Goal: Task Accomplishment & Management: Manage account settings

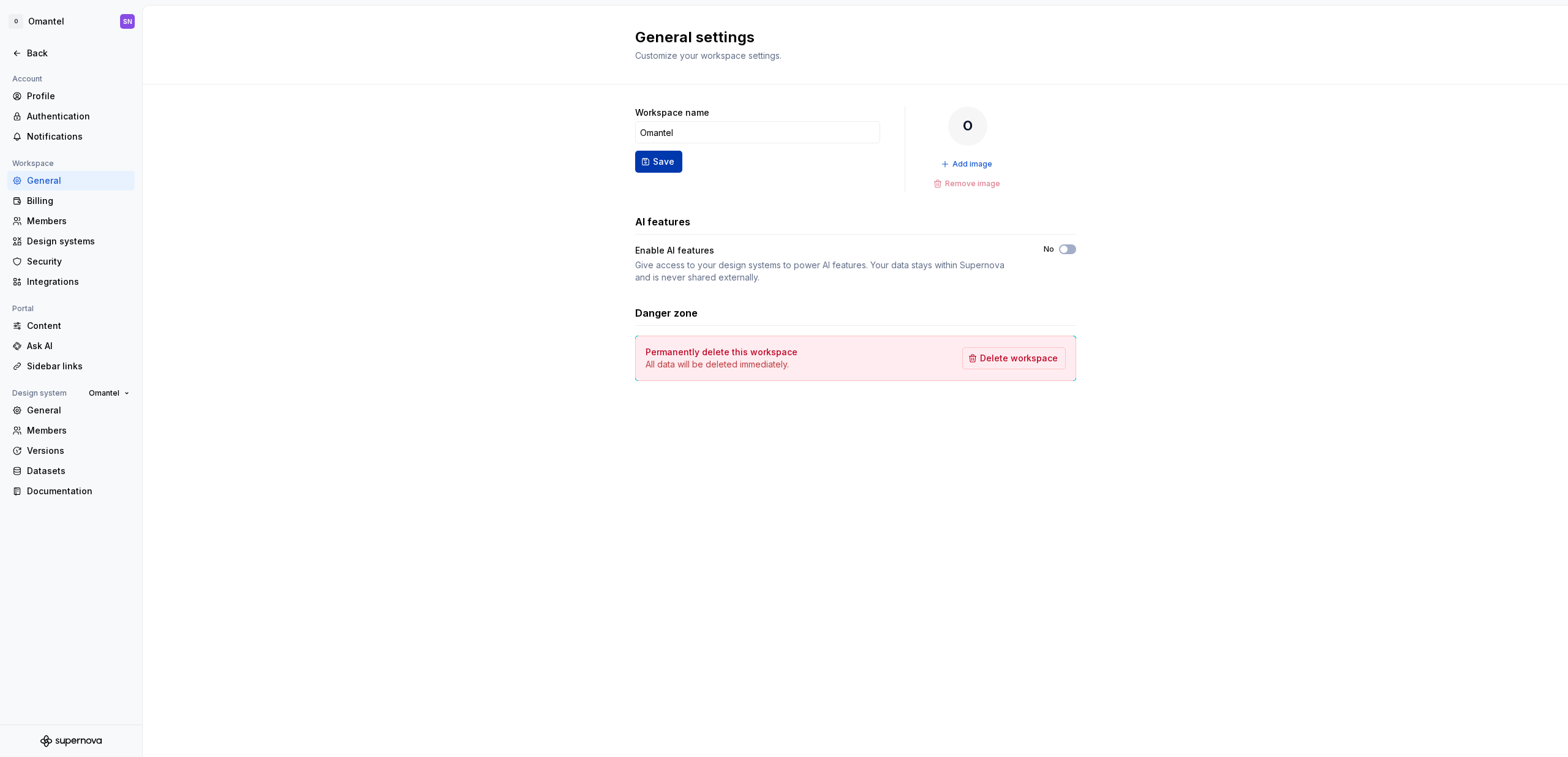
type input "Omantel"
click at [644, 161] on button "Save" at bounding box center [658, 162] width 47 height 22
click at [430, 169] on div "Workspace name Omantel Save O Add image Remove image AI features Enable AI feat…" at bounding box center [855, 255] width 1425 height 343
click at [25, 58] on div "Back" at bounding box center [71, 53] width 118 height 12
click at [61, 24] on html "O Omantel SN Back Account Profile Authentication Notifications Workspace Genera…" at bounding box center [784, 378] width 1568 height 757
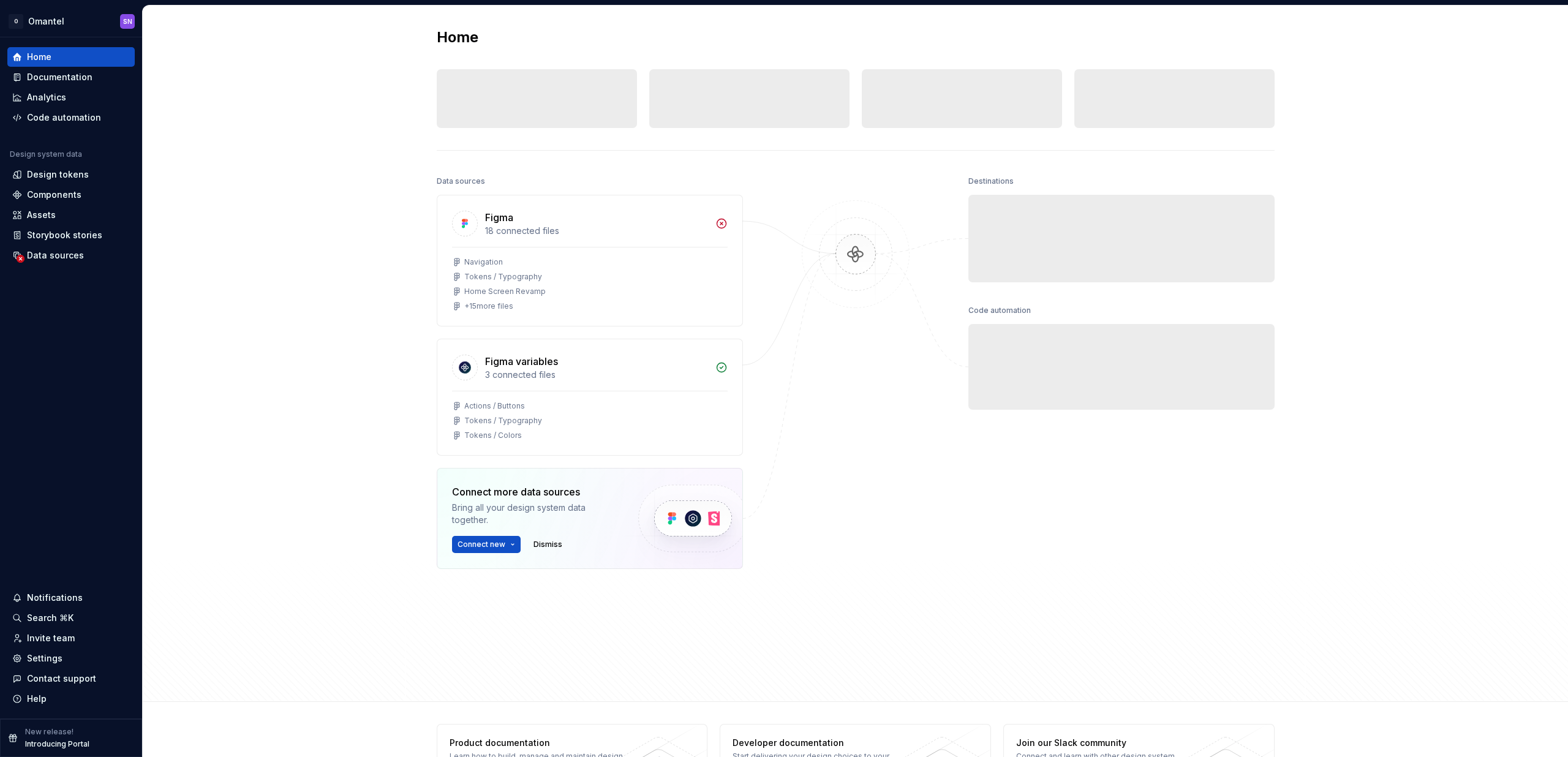
click at [274, 149] on div "Home Design tokens 0 Components 0 0 Assets 0 Docs pages 0 Data sources Figma 18…" at bounding box center [855, 353] width 1425 height 696
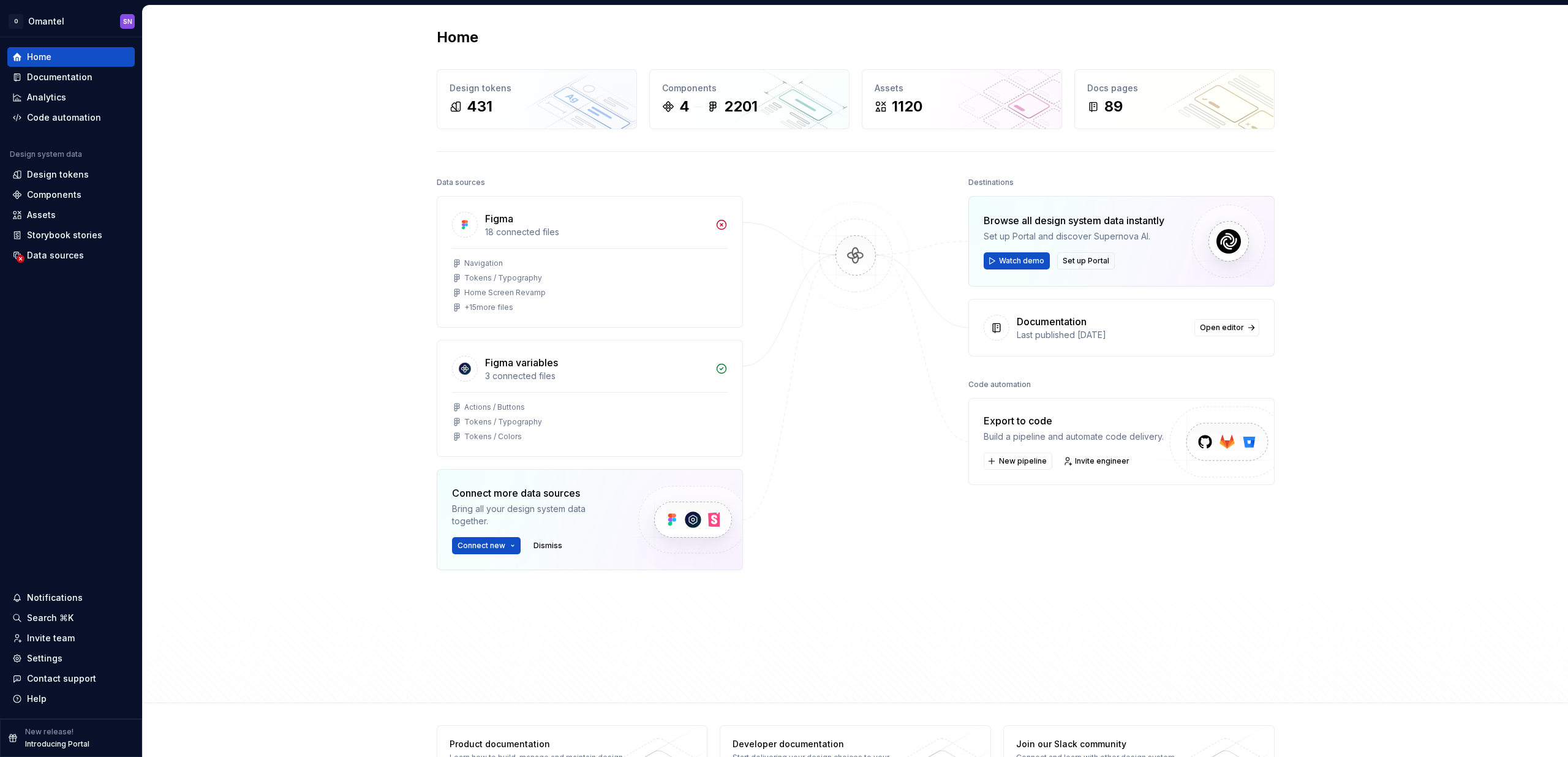
click at [357, 176] on div "Home Design tokens 431 Components 4 2201 Assets 1120 Docs pages 89 Data sources…" at bounding box center [855, 354] width 1425 height 697
click at [66, 18] on html "O Omantel SN Home Documentation Analytics Code automation Design system data De…" at bounding box center [784, 378] width 1568 height 757
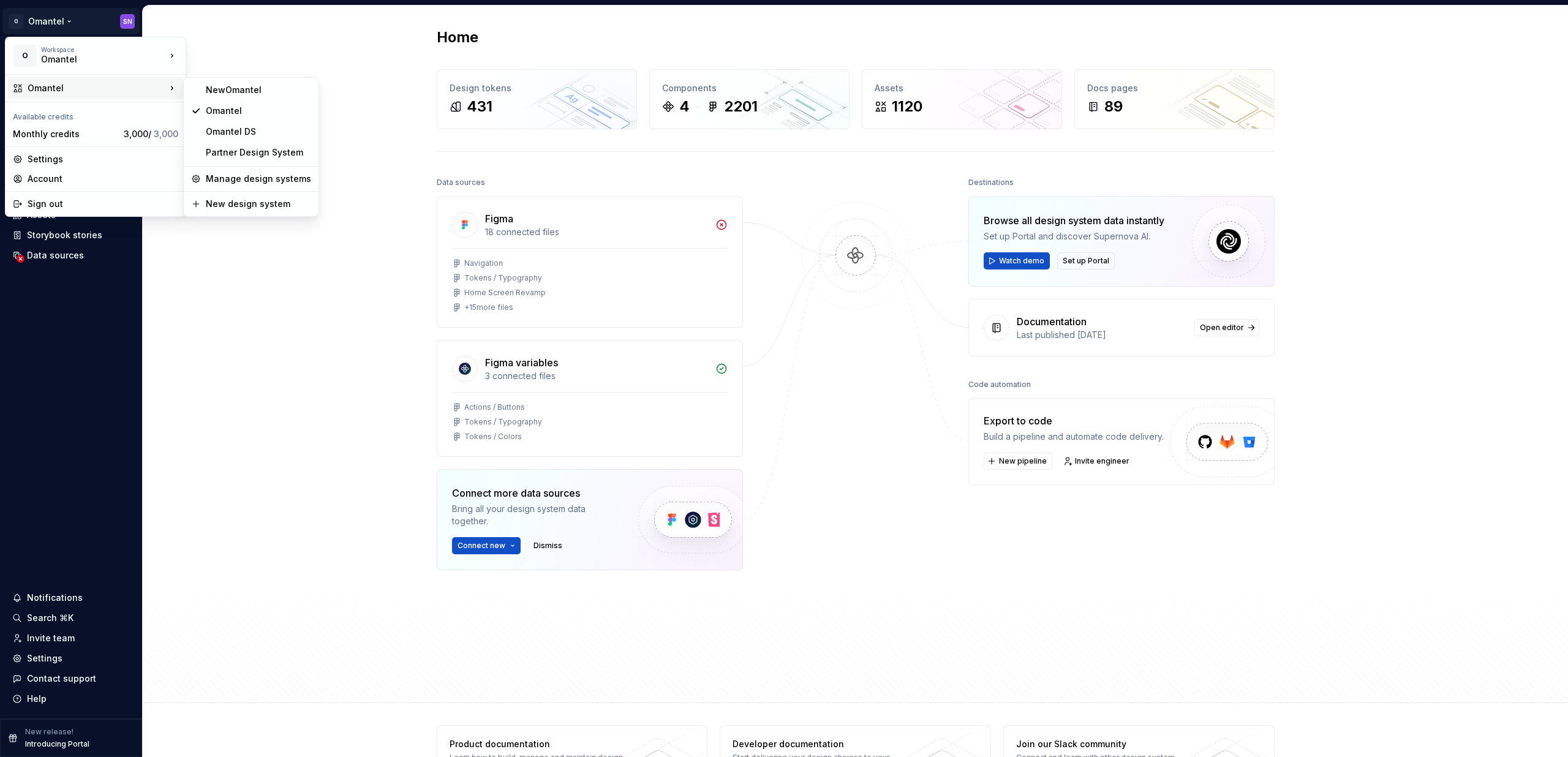
click at [402, 142] on html "O Omantel SN Home Documentation Analytics Code automation Design system data De…" at bounding box center [784, 378] width 1568 height 757
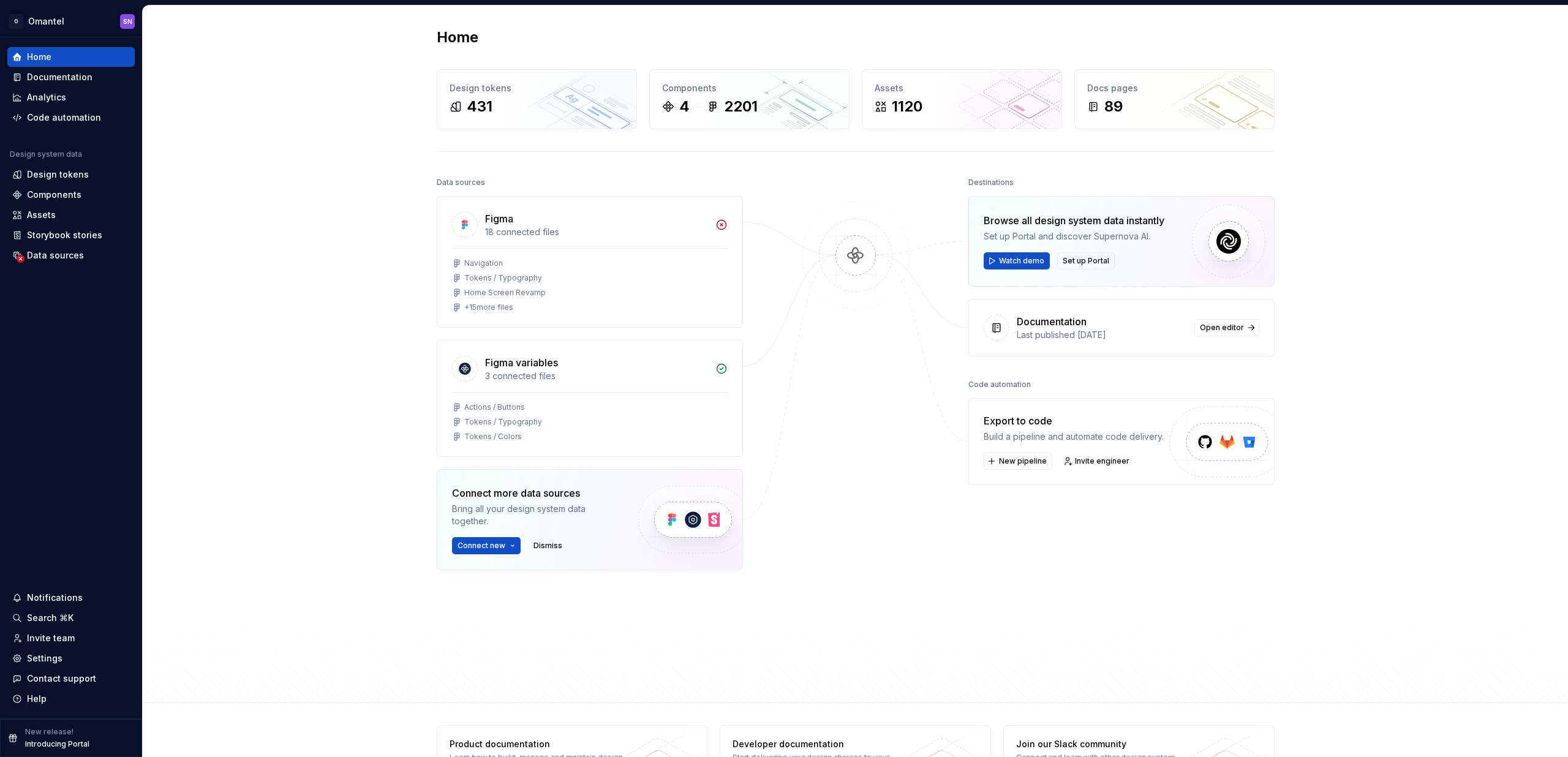
click at [344, 104] on div "Home Design tokens 431 Components 4 2201 Assets 1120 Docs pages 89 Data sources…" at bounding box center [855, 354] width 1425 height 697
click at [68, 20] on html "O Omantel SN Home Documentation Analytics Code automation Design system data De…" at bounding box center [784, 378] width 1568 height 757
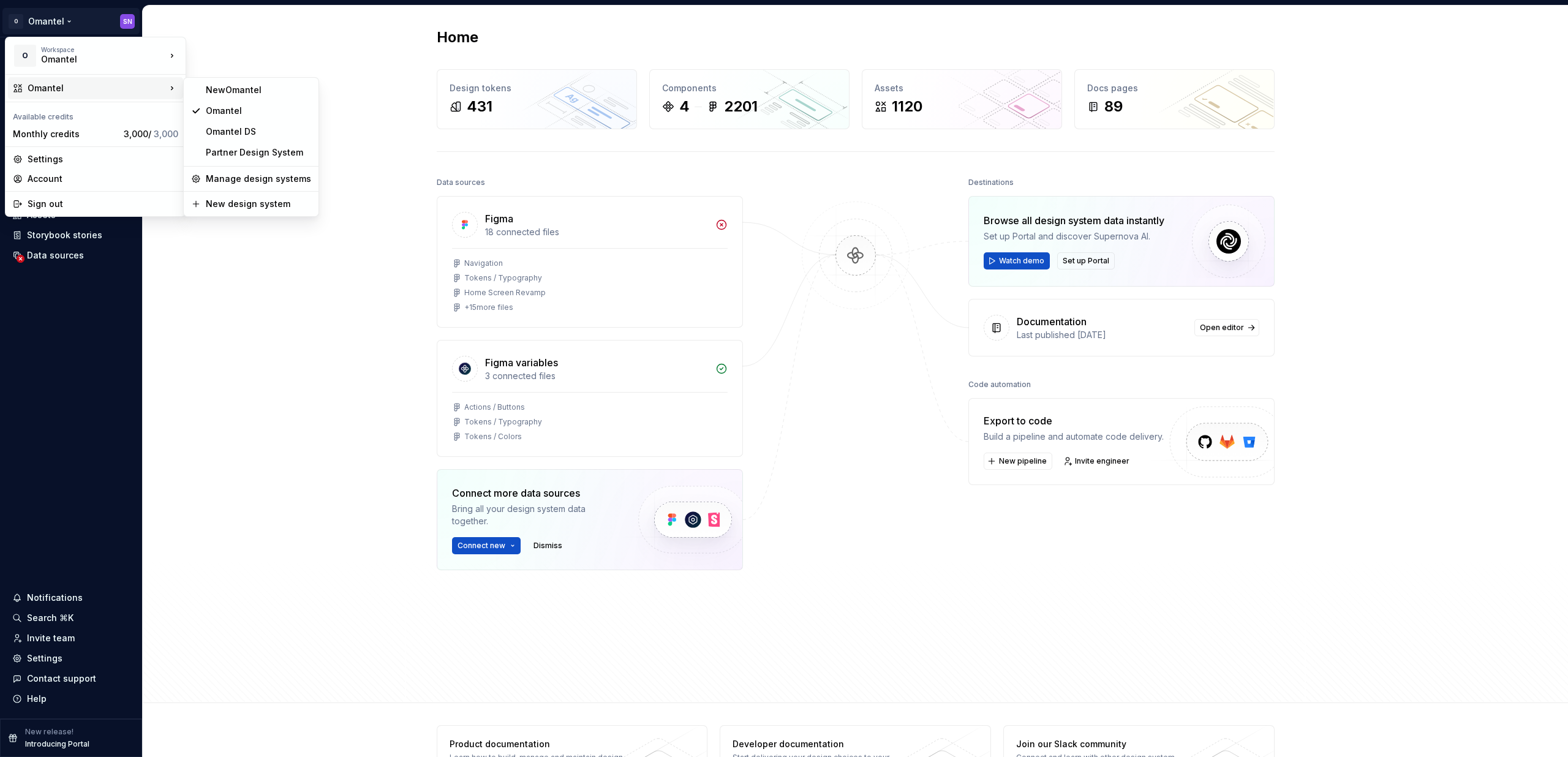
click at [438, 219] on html "O Omantel SN Home Documentation Analytics Code automation Design system data De…" at bounding box center [784, 378] width 1568 height 757
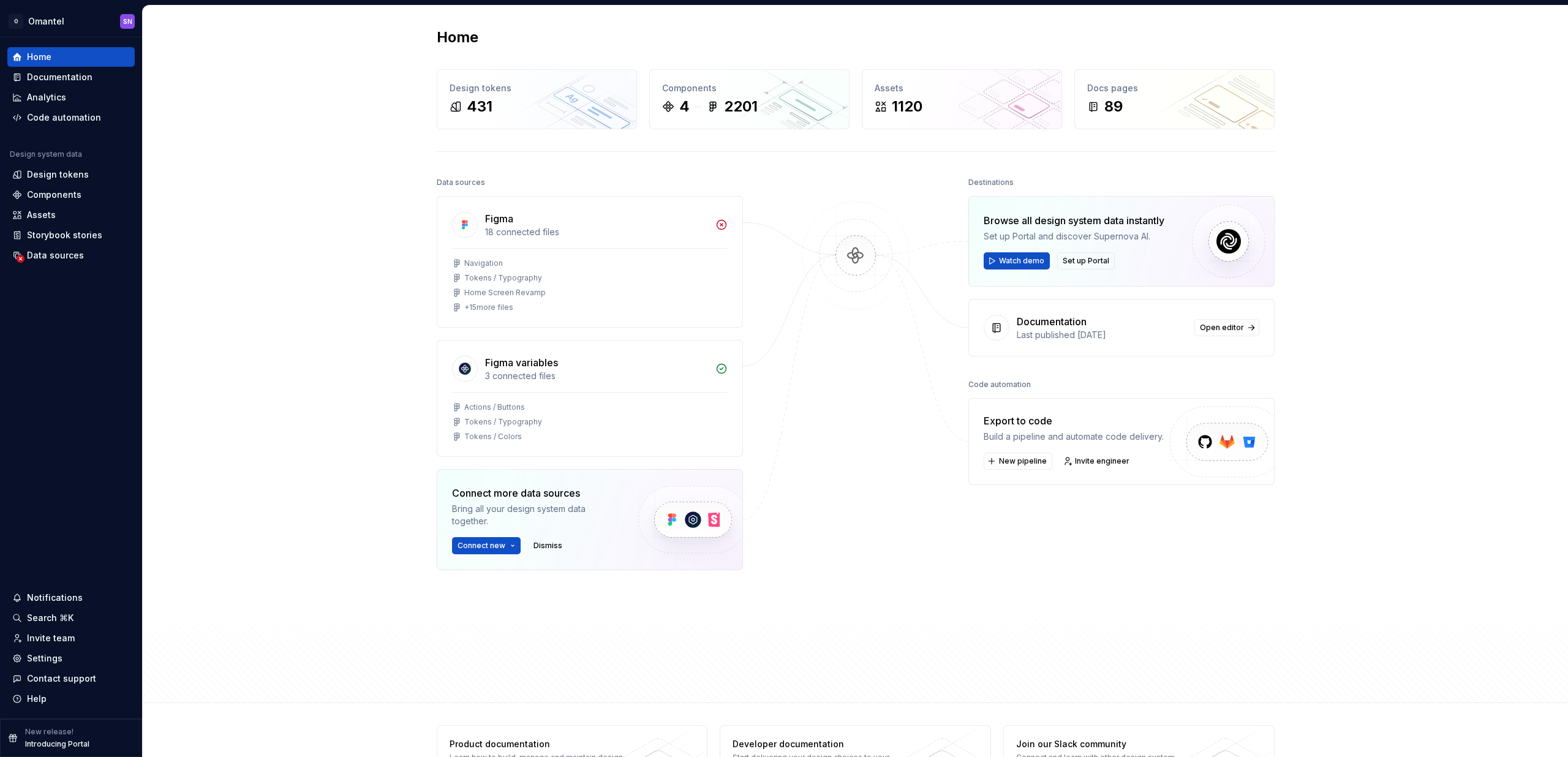
click at [885, 241] on img at bounding box center [856, 268] width 119 height 133
click at [764, 339] on div "Data sources Figma 18 connected files Navigation Tokens / Typography Home Scree…" at bounding box center [855, 427] width 838 height 507
click at [40, 259] on div "Data sources" at bounding box center [55, 255] width 57 height 12
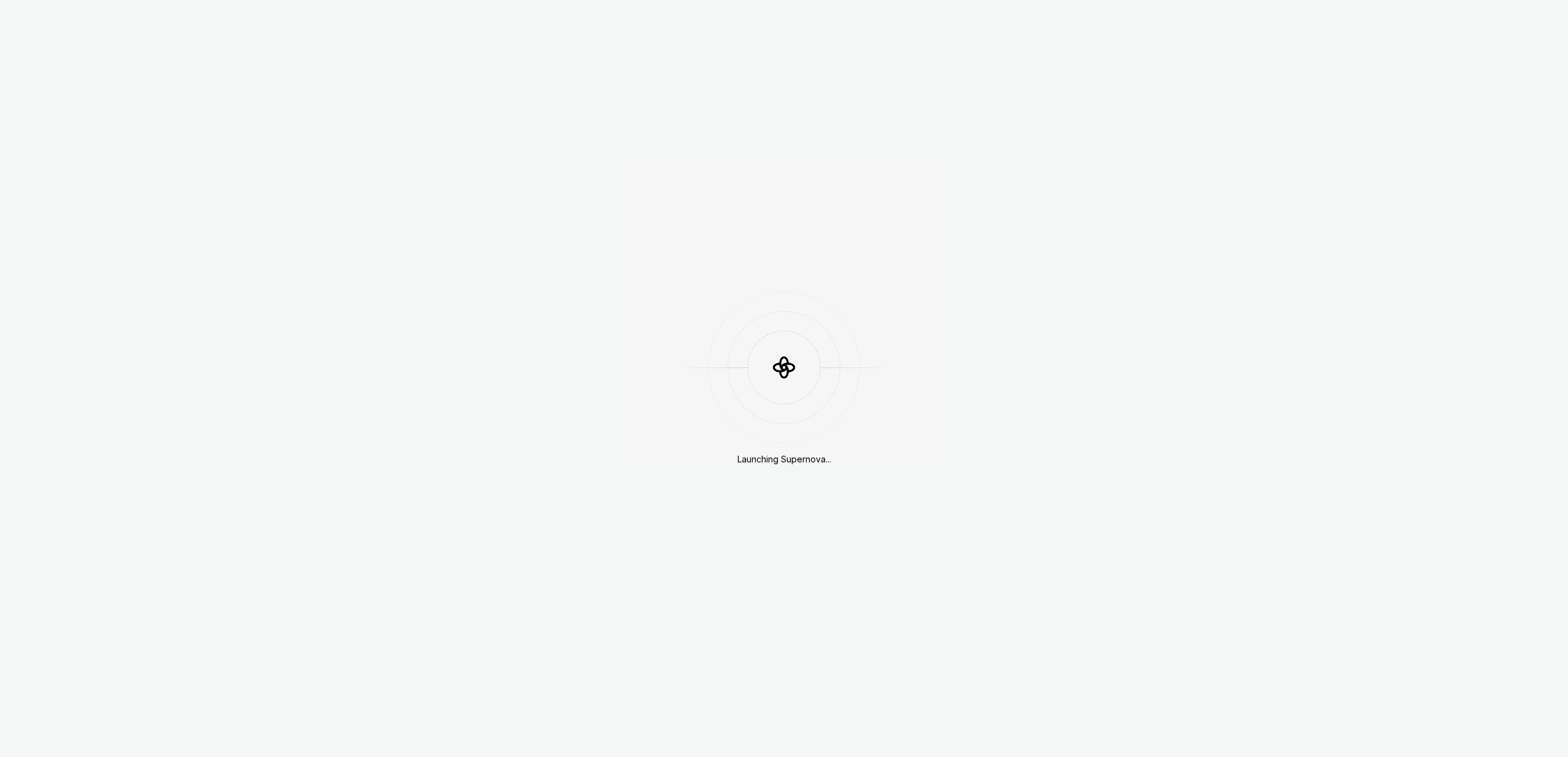
click at [748, 722] on div "Launching Supernova..." at bounding box center [784, 378] width 1568 height 757
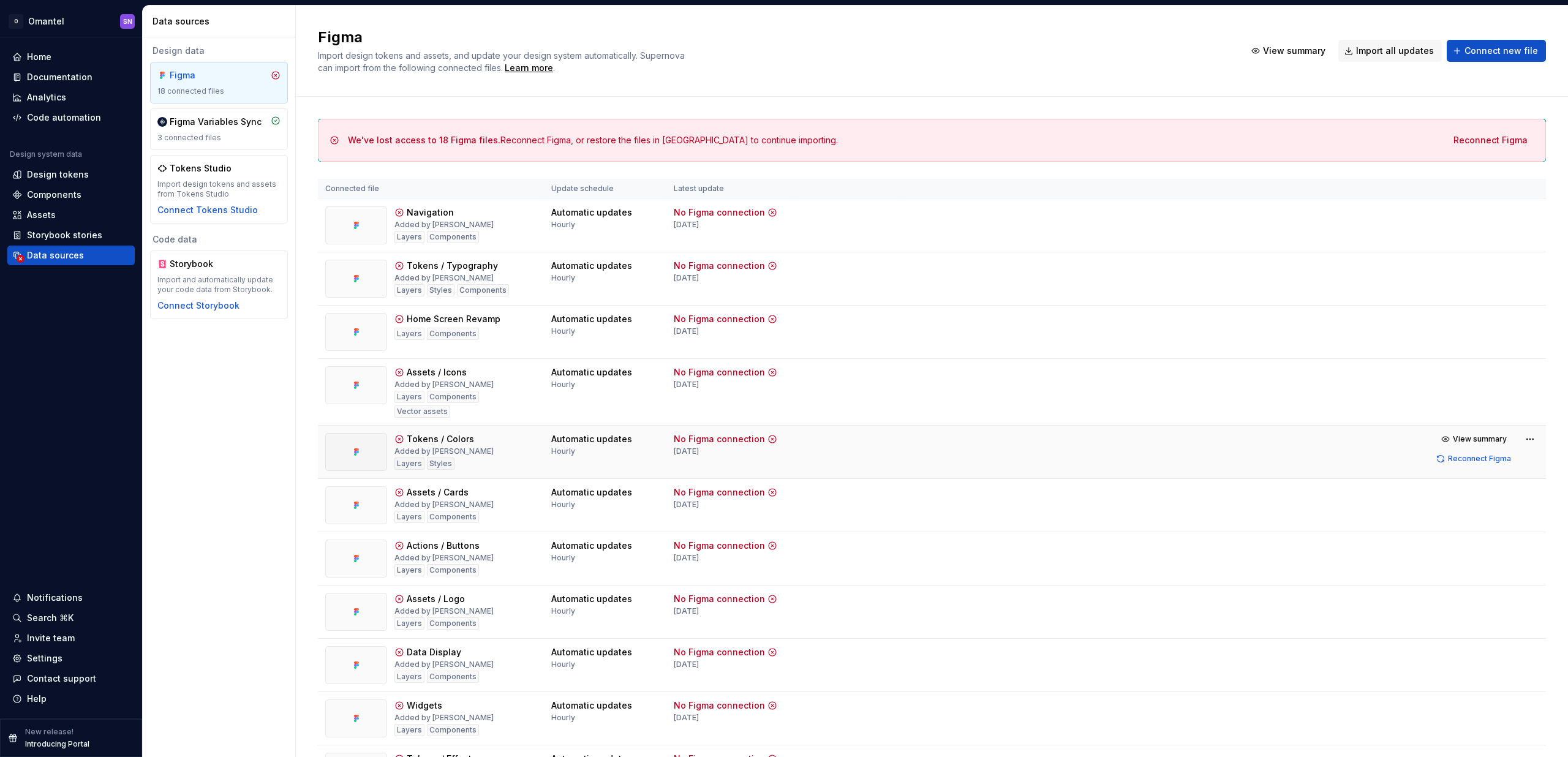
click at [566, 433] on div "Automatic updates" at bounding box center [591, 439] width 81 height 12
click at [571, 371] on div "Automatic updates" at bounding box center [591, 373] width 81 height 12
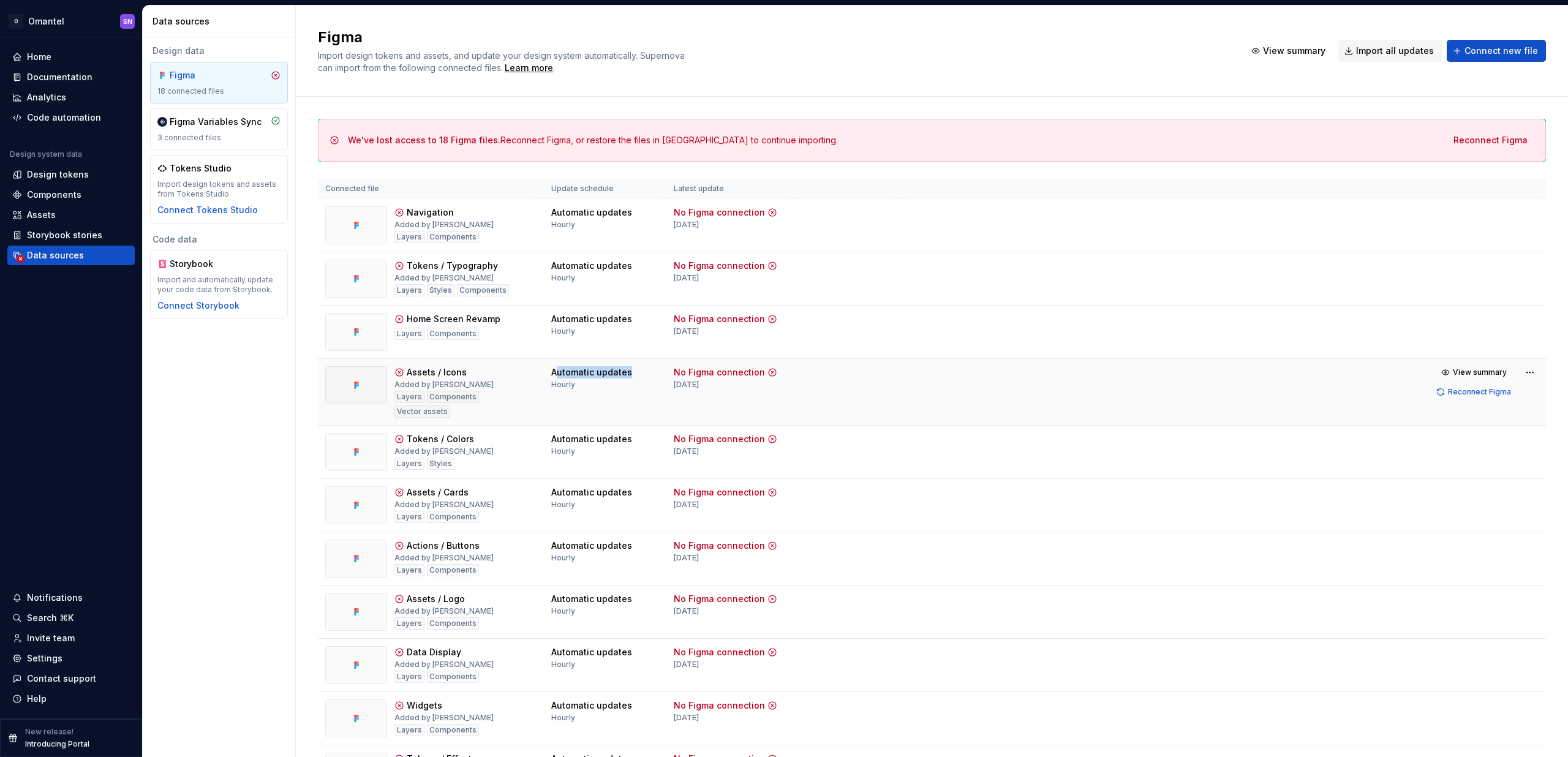
click at [571, 371] on div "Automatic updates" at bounding box center [591, 373] width 81 height 12
click at [577, 317] on div "Automatic updates" at bounding box center [591, 319] width 81 height 12
click at [580, 265] on div "Automatic updates" at bounding box center [591, 266] width 81 height 12
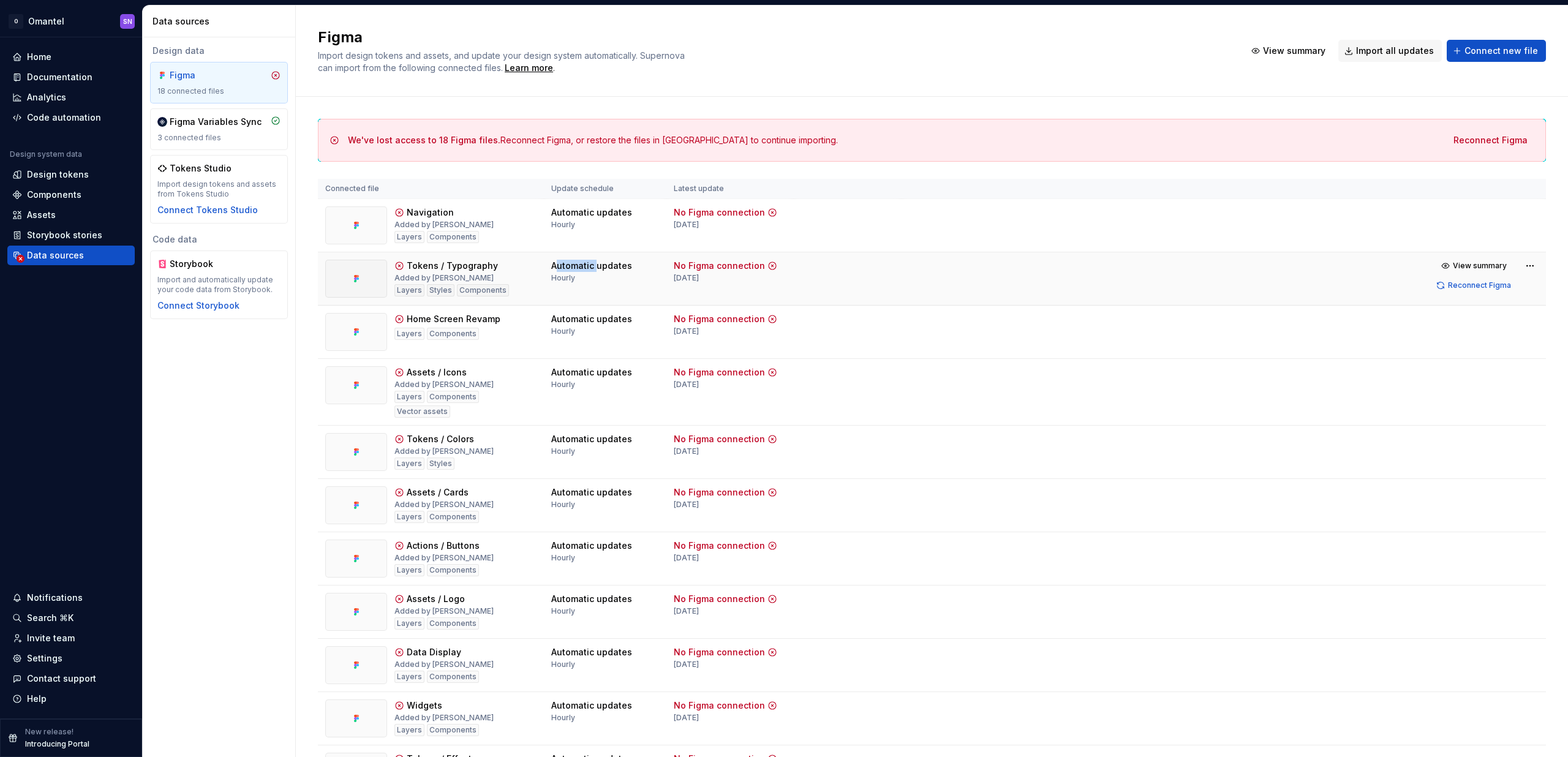
click at [580, 265] on div "Automatic updates" at bounding box center [591, 266] width 81 height 12
click at [574, 206] on div "Automatic updates" at bounding box center [591, 213] width 81 height 12
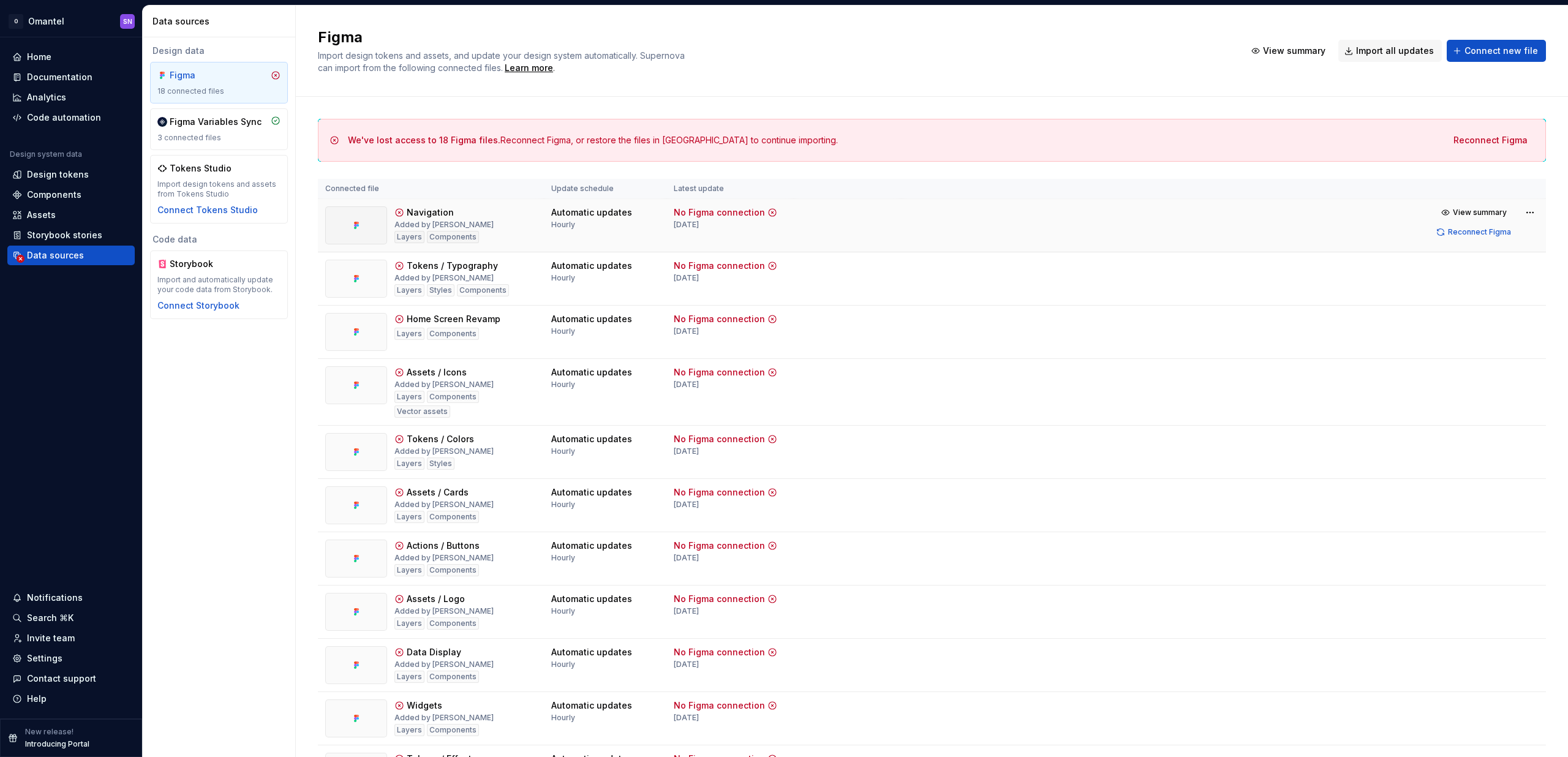
click at [439, 224] on div "Added by [PERSON_NAME]" at bounding box center [444, 225] width 99 height 10
click at [417, 213] on div "Navigation" at bounding box center [430, 213] width 47 height 12
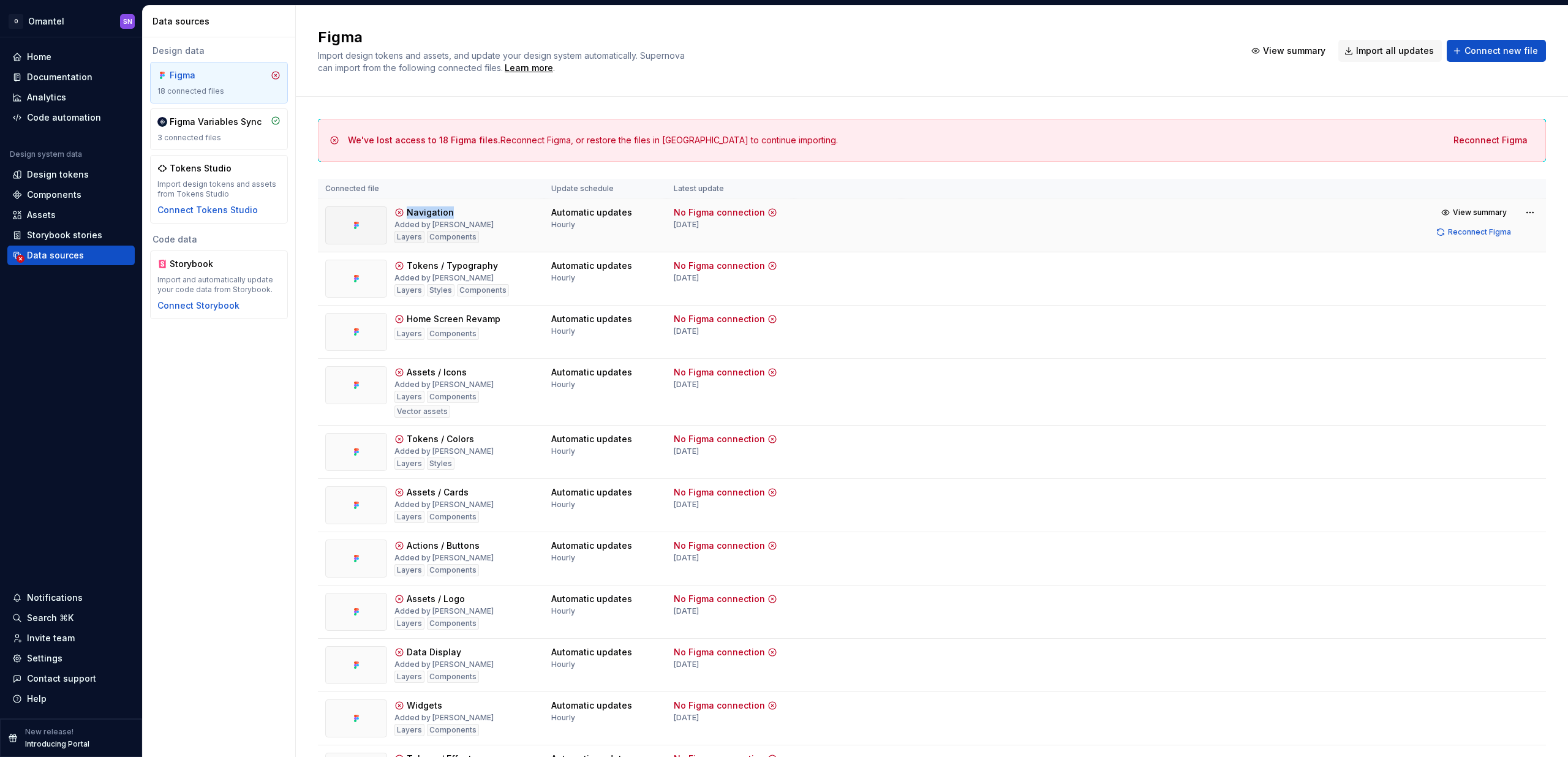
click at [417, 213] on div "Navigation" at bounding box center [430, 213] width 47 height 12
click at [297, 218] on div "We've lost access to 18 Figma files. Reconnect Figma, or restore the files in […" at bounding box center [932, 657] width 1272 height 1121
click at [203, 130] on div "Figma Variables Sync 3 connected files" at bounding box center [219, 129] width 123 height 27
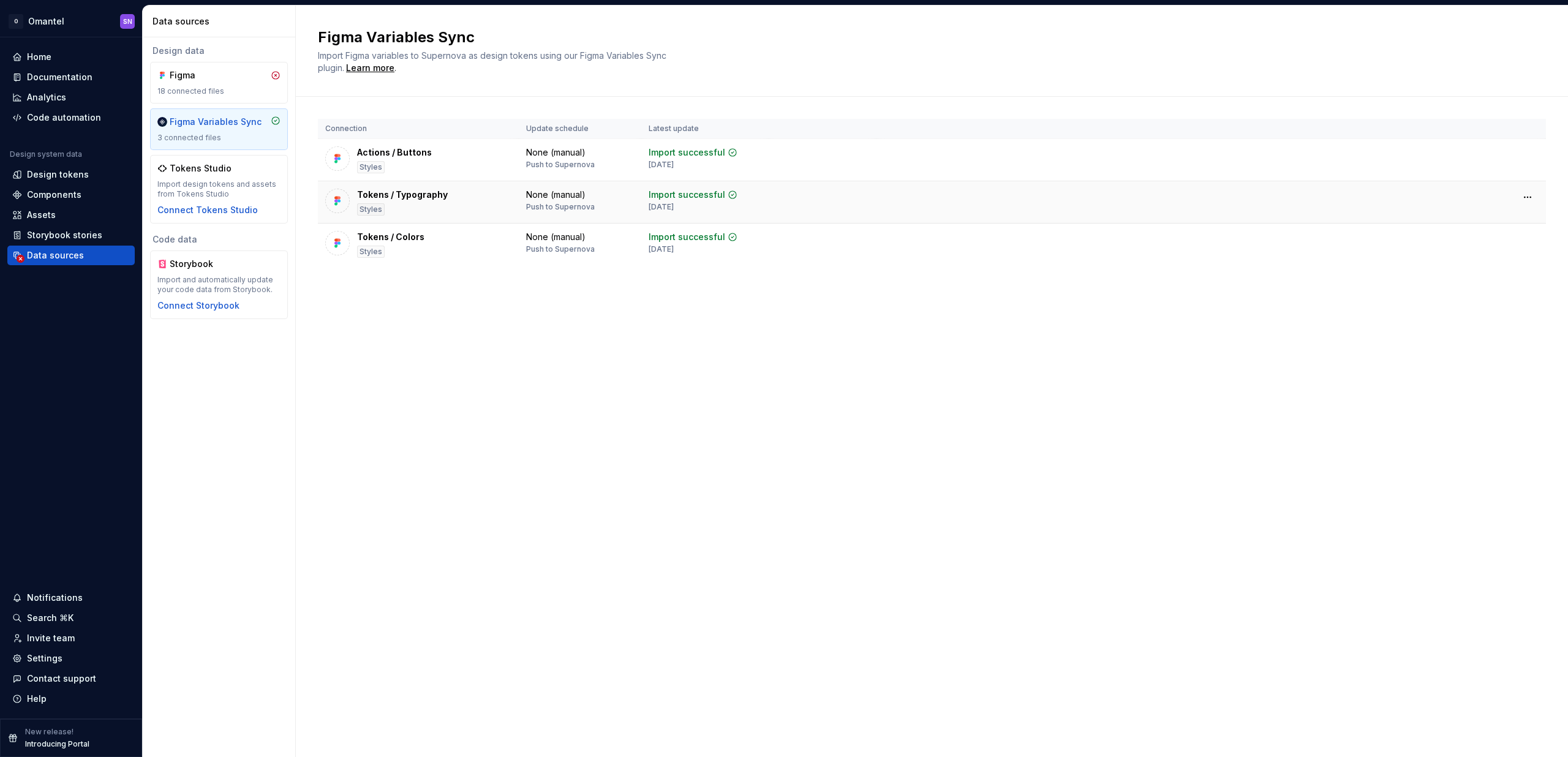
click at [428, 203] on div "Tokens / Typography Styles" at bounding box center [402, 201] width 91 height 27
click at [428, 167] on div "Actions / Buttons Styles" at bounding box center [394, 159] width 75 height 27
click at [32, 45] on div "Home Documentation Analytics Code automation Design system data Design tokens C…" at bounding box center [71, 378] width 142 height 681
click at [33, 51] on div "Home" at bounding box center [39, 57] width 25 height 12
